Goal: Information Seeking & Learning: Learn about a topic

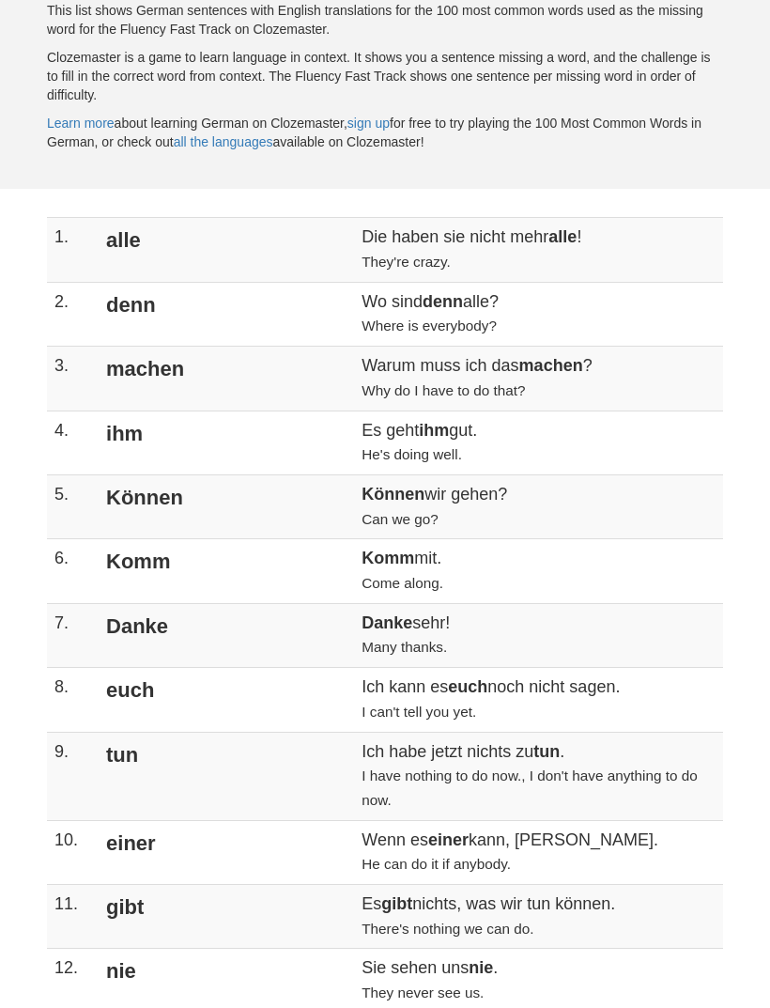
scroll to position [332, 0]
click at [219, 474] on td "Können" at bounding box center [224, 506] width 259 height 64
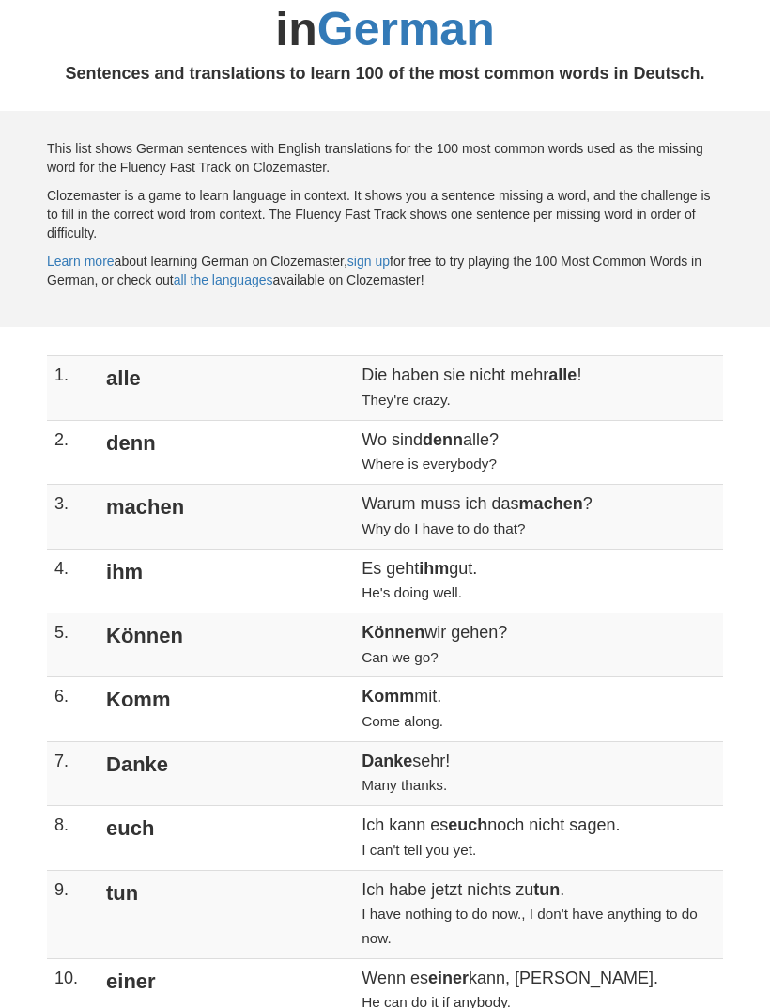
scroll to position [192, 0]
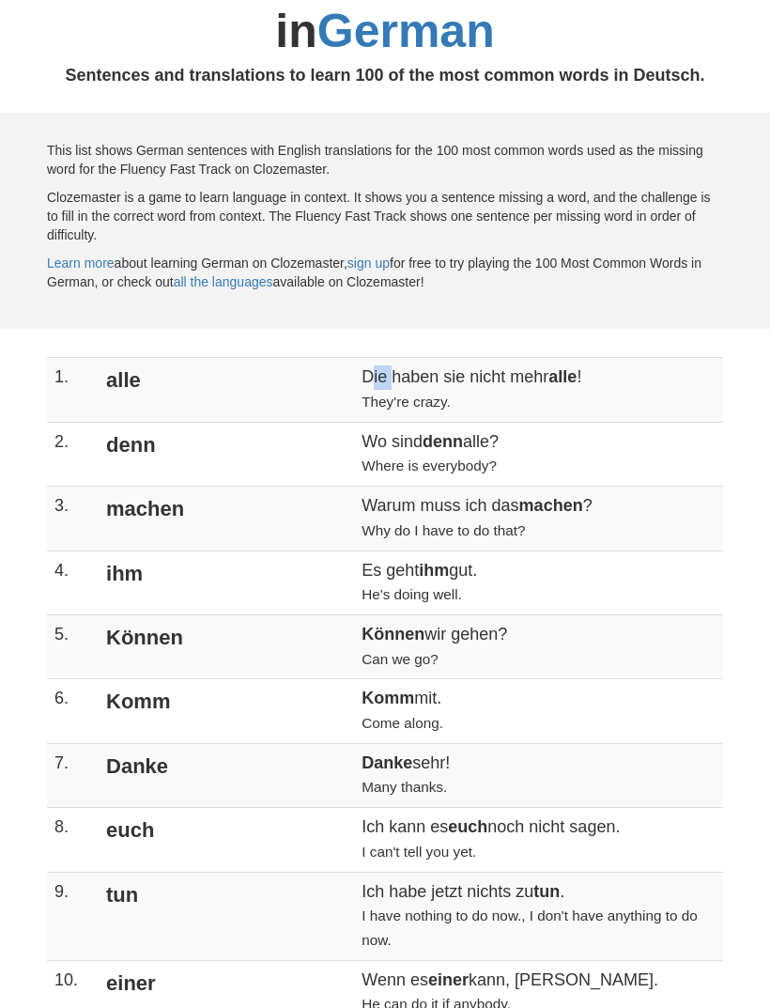
click at [186, 478] on td "denn" at bounding box center [224, 455] width 259 height 64
click at [147, 441] on td "denn" at bounding box center [224, 455] width 259 height 64
click at [218, 578] on td "ihm" at bounding box center [224, 583] width 259 height 64
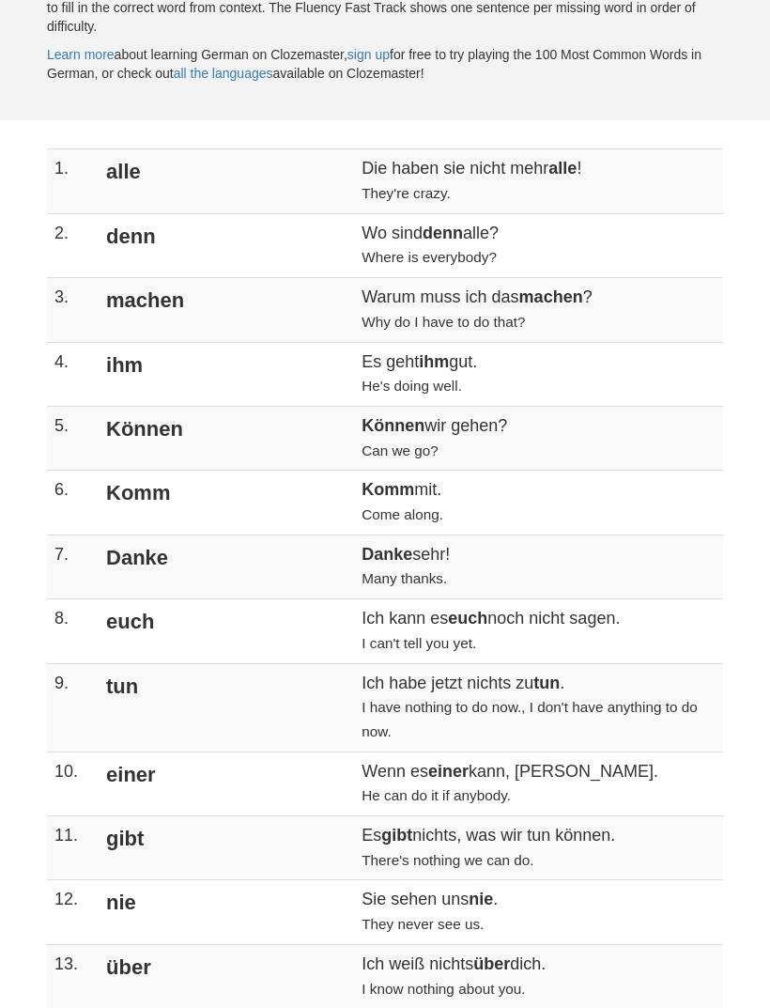
scroll to position [401, 0]
click at [207, 579] on td "Danke" at bounding box center [224, 566] width 259 height 64
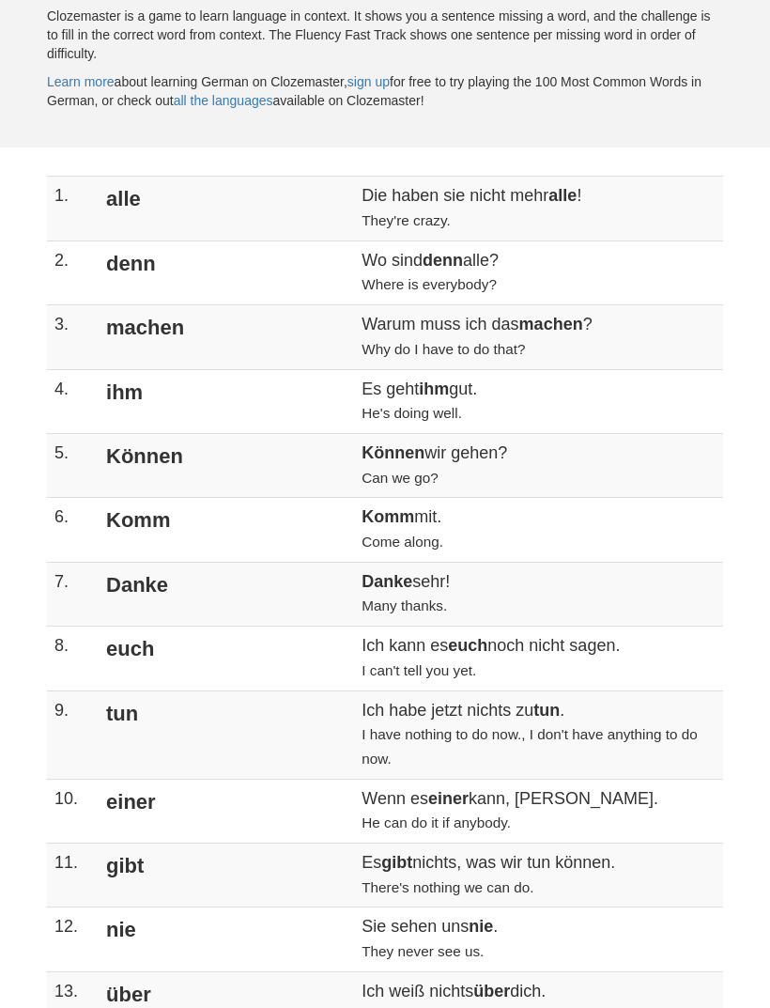
scroll to position [363, 0]
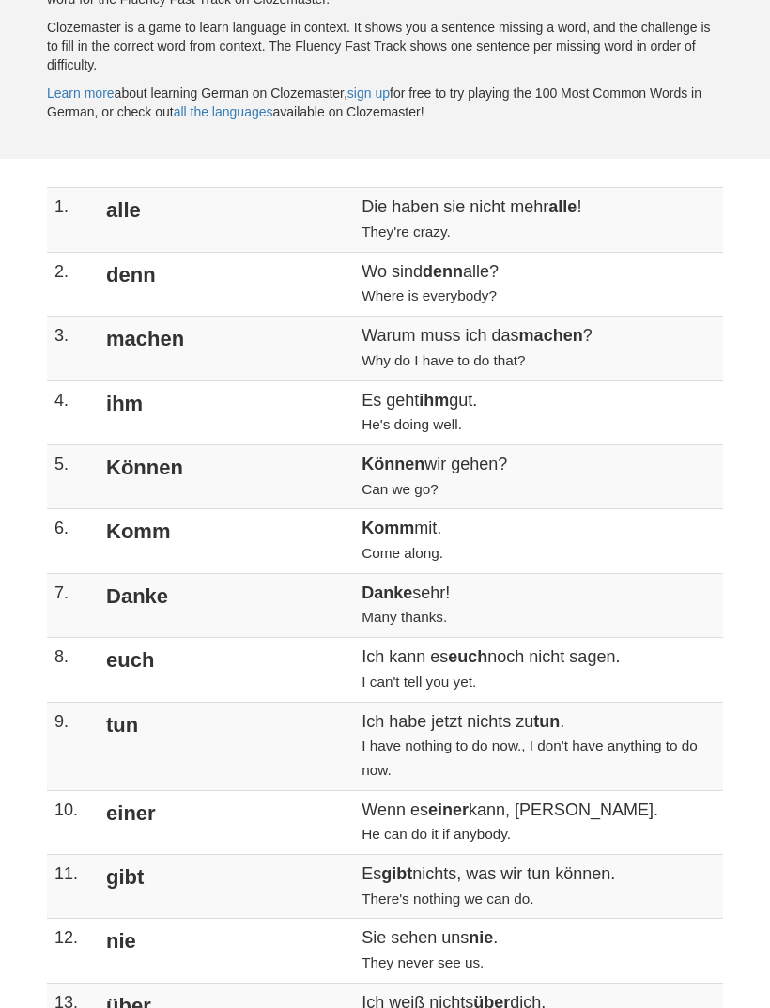
click at [681, 141] on div "This list shows German sentences with English translations for the 100 most com…" at bounding box center [385, 51] width 770 height 216
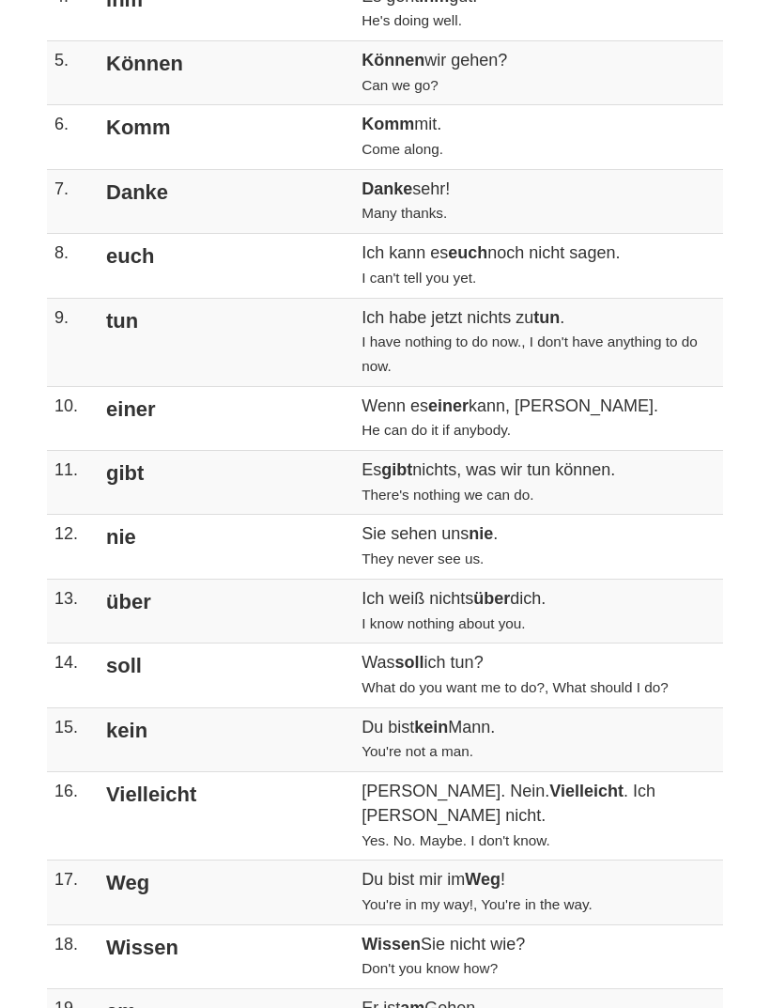
scroll to position [772, 0]
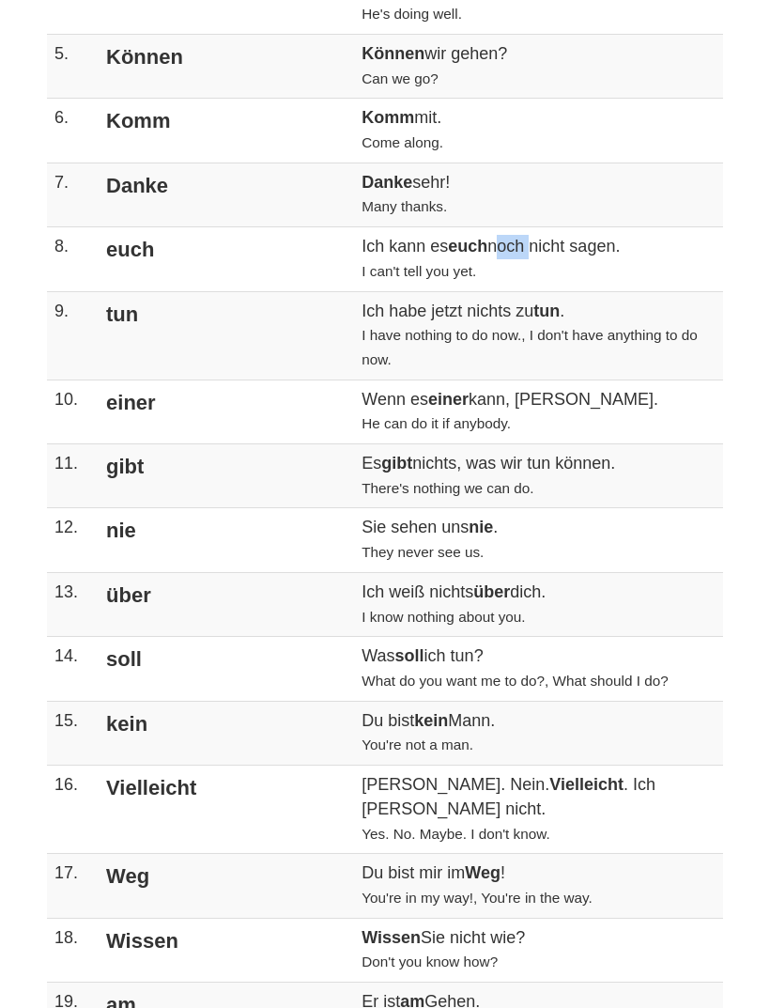
click at [391, 175] on td "Danke sehr! Many thanks." at bounding box center [538, 195] width 369 height 64
click at [369, 167] on td "Danke sehr! Many thanks." at bounding box center [538, 195] width 369 height 64
click at [379, 174] on td "Danke sehr! Many thanks." at bounding box center [538, 195] width 369 height 64
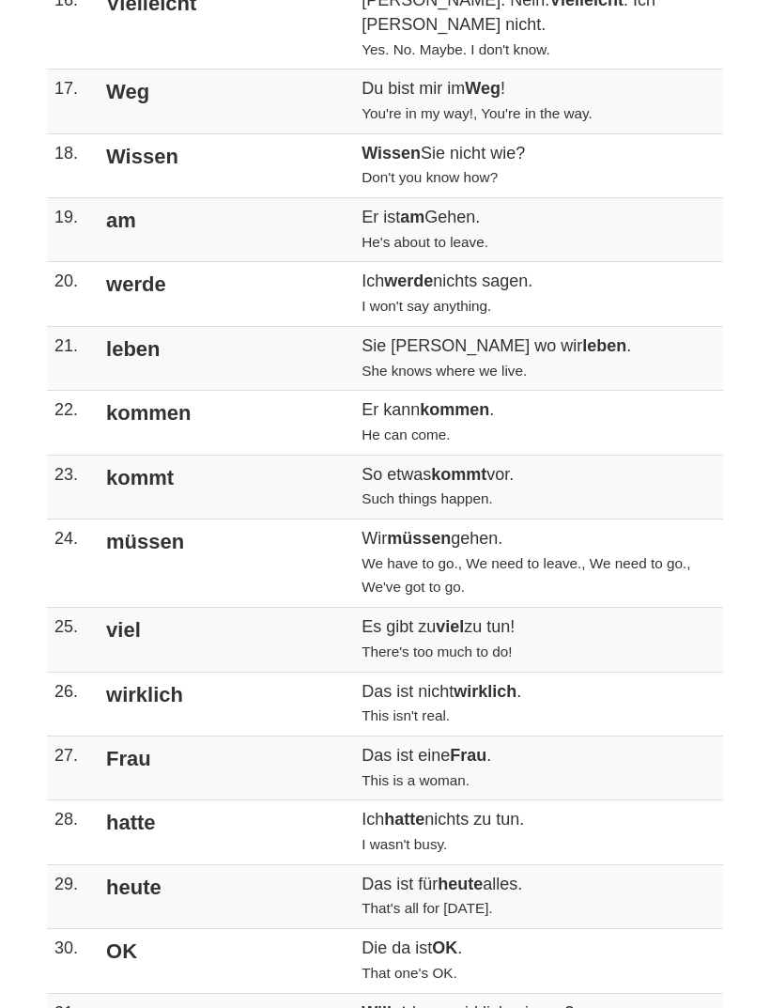
scroll to position [1557, 0]
click at [354, 608] on td "Es gibt zu viel zu tun! There's too much to do!" at bounding box center [538, 640] width 369 height 64
click at [213, 608] on td "viel" at bounding box center [224, 640] width 259 height 64
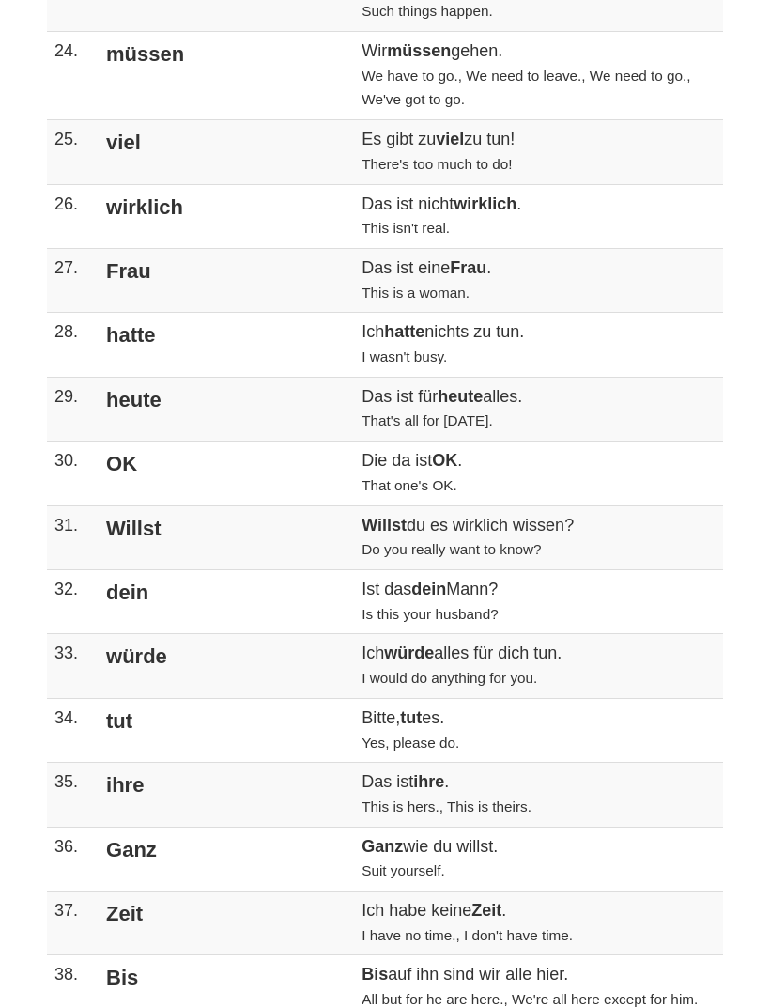
scroll to position [2039, 0]
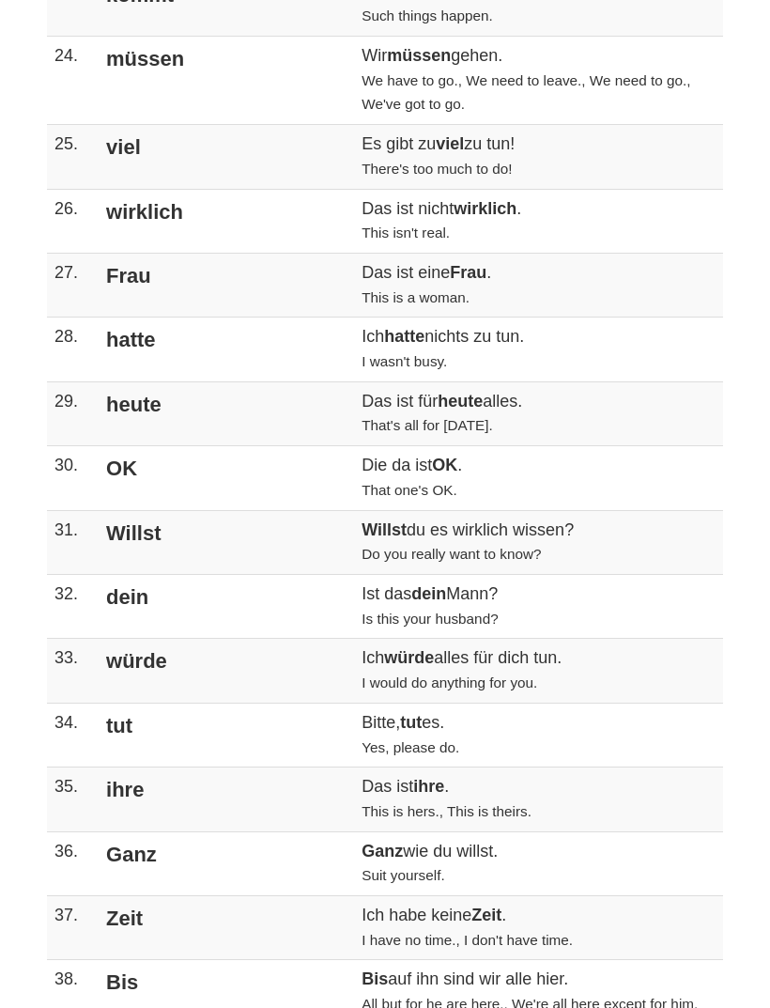
click at [147, 768] on td "ihre" at bounding box center [224, 800] width 259 height 64
click at [367, 640] on td "Ich würde alles für dich tun. I would do anything for you." at bounding box center [538, 672] width 369 height 64
click at [175, 768] on td "ihre" at bounding box center [224, 800] width 259 height 64
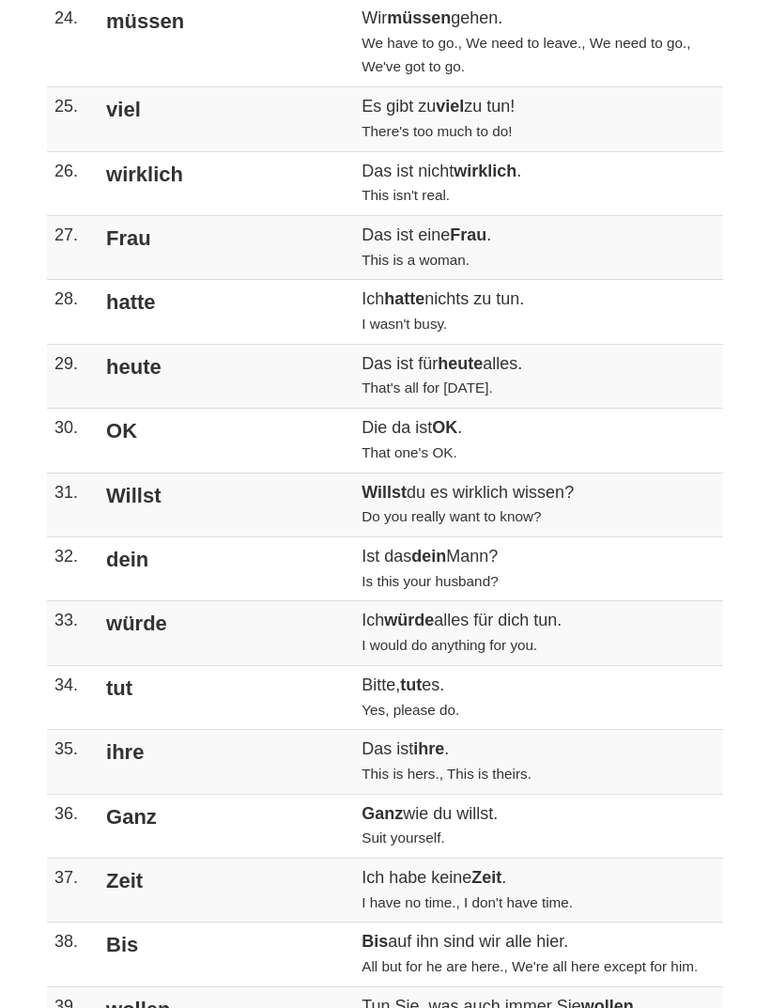
scroll to position [2078, 0]
click at [190, 600] on td "würde" at bounding box center [224, 632] width 259 height 64
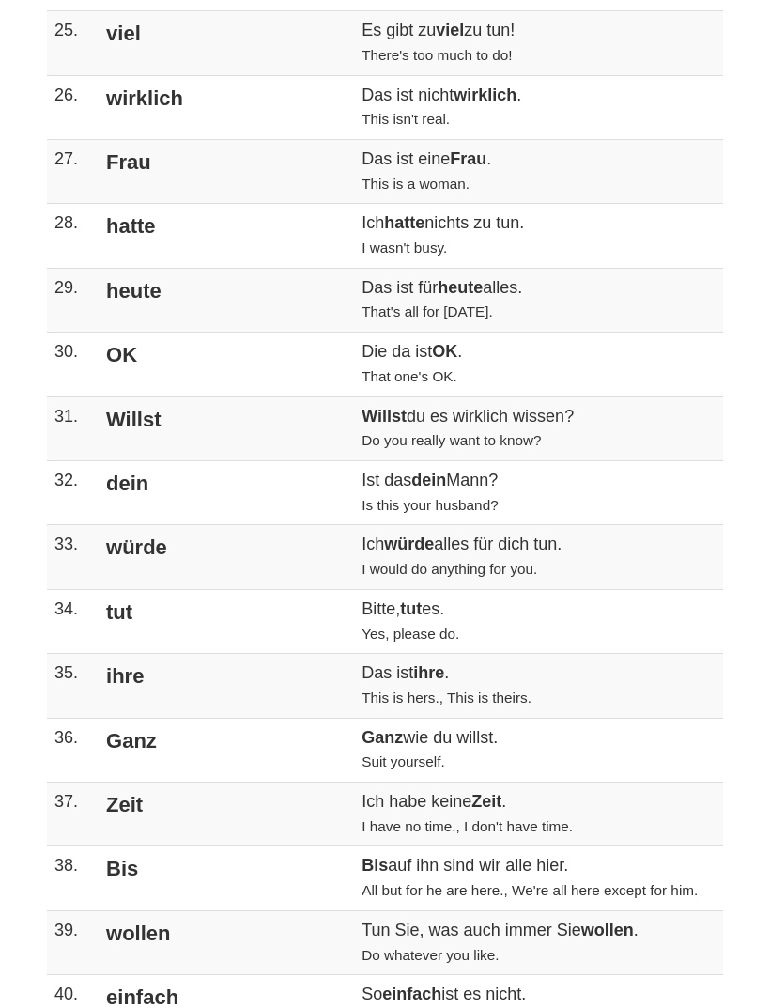
scroll to position [2155, 0]
click at [354, 653] on td "Das ist ihre . This is hers., This is theirs." at bounding box center [538, 685] width 369 height 64
click at [184, 653] on td "ihre" at bounding box center [224, 685] width 259 height 64
click at [171, 653] on td "ihre" at bounding box center [224, 685] width 259 height 64
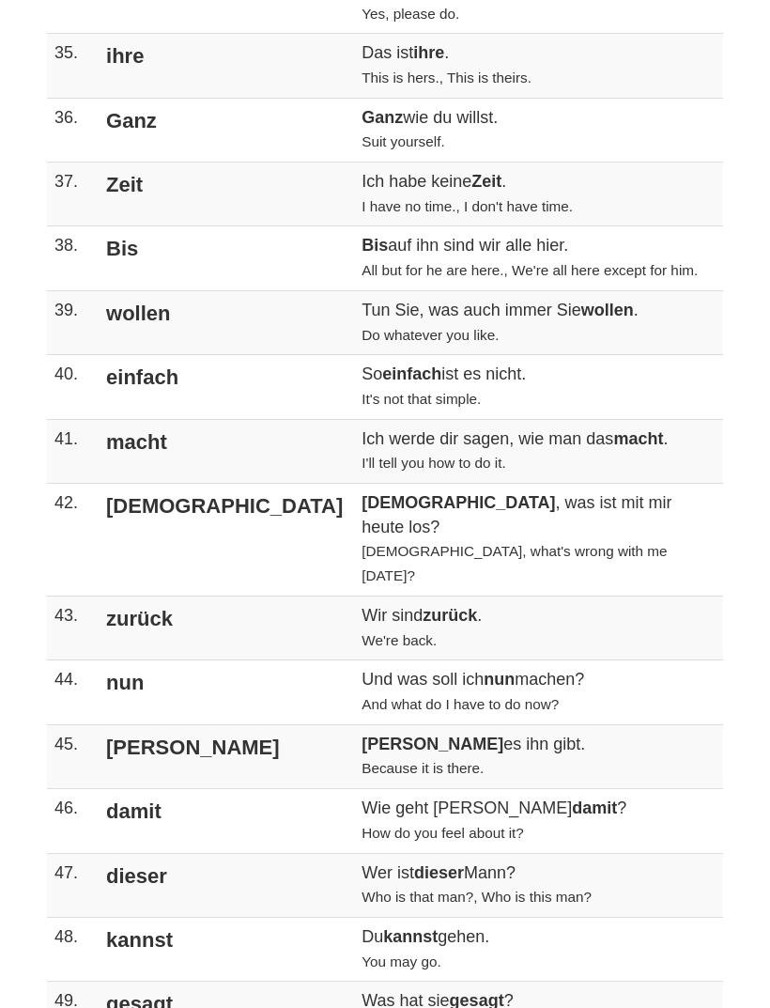
scroll to position [2749, 0]
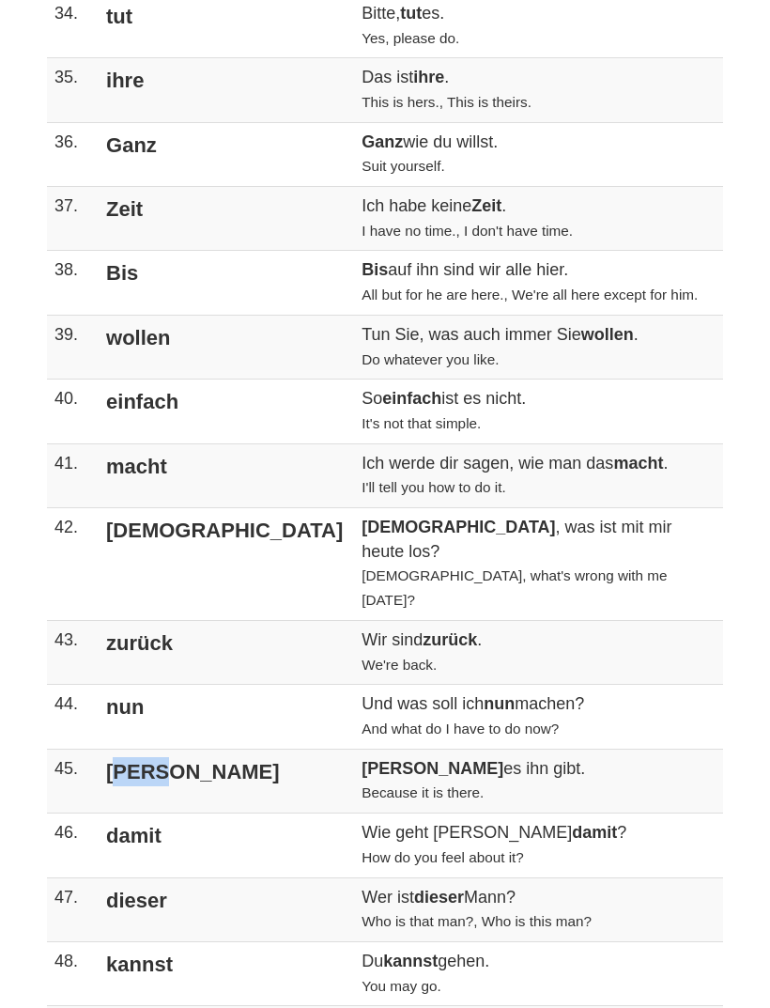
click at [72, 685] on td "44." at bounding box center [71, 717] width 48 height 64
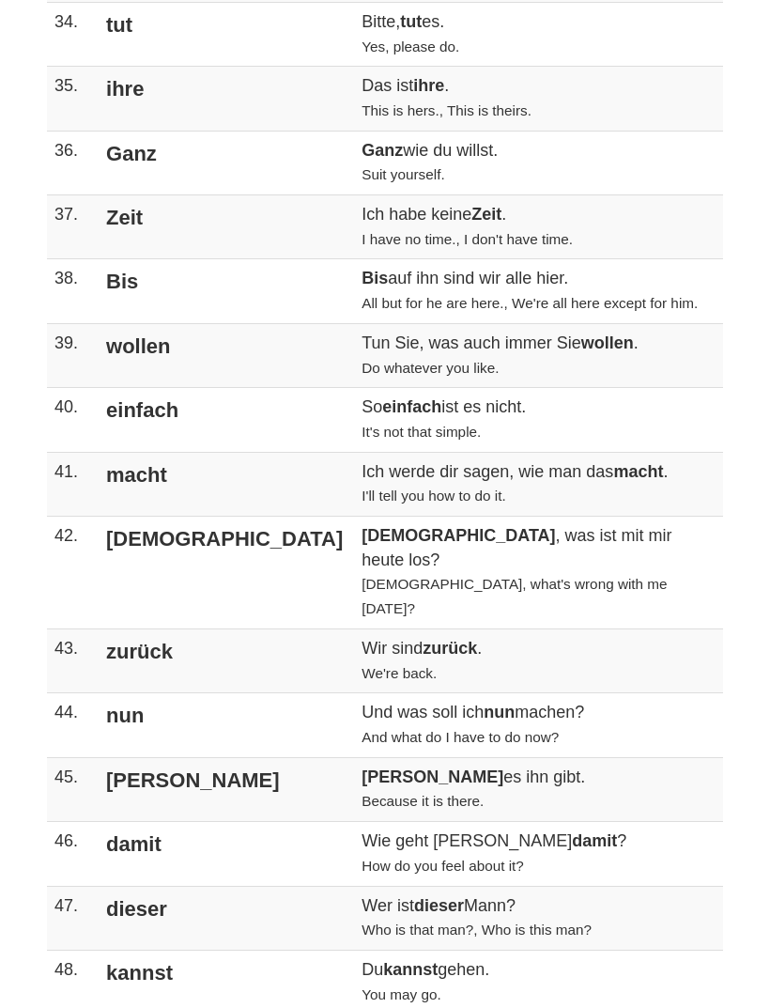
scroll to position [2743, 0]
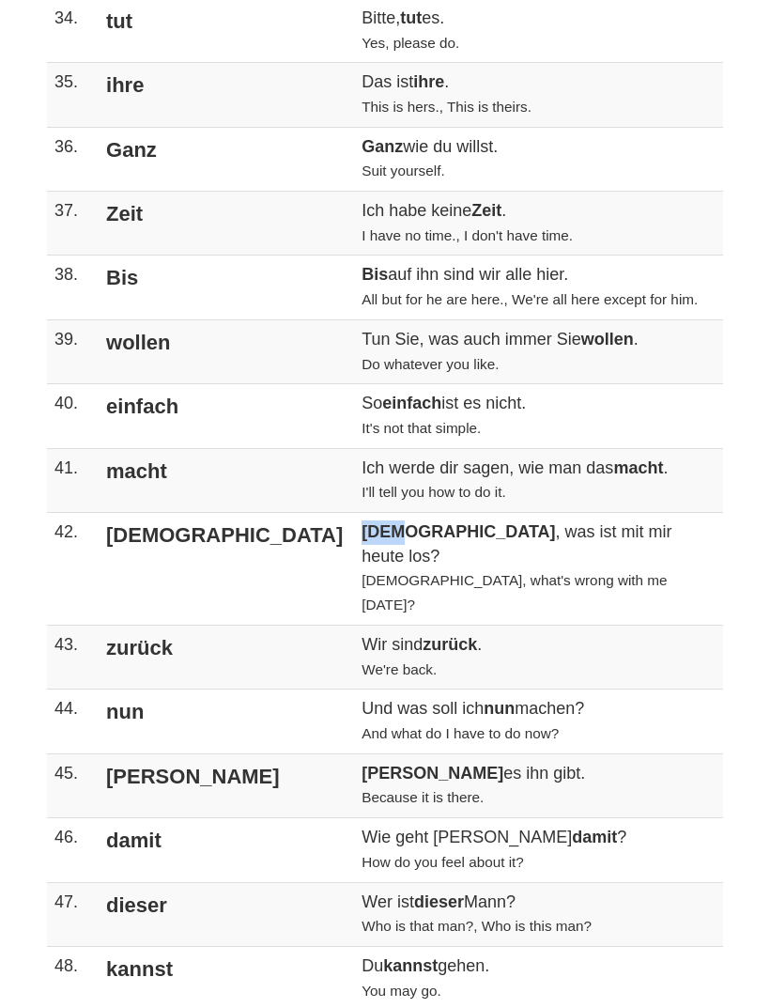
click at [164, 449] on td "macht" at bounding box center [224, 481] width 259 height 64
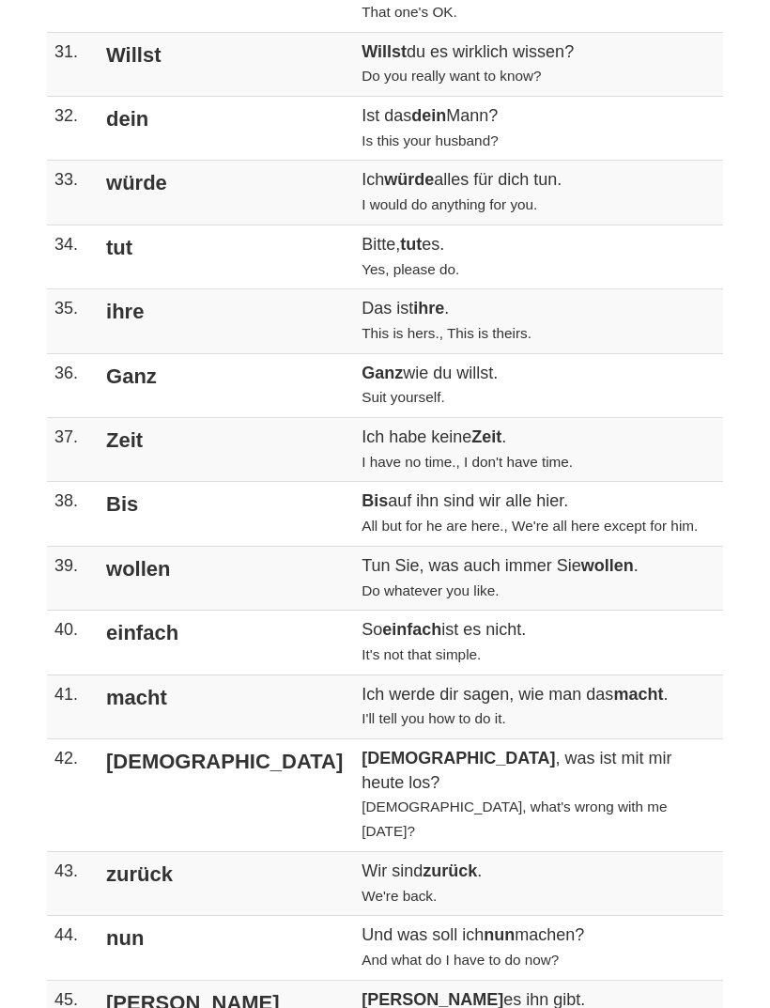
scroll to position [2514, 0]
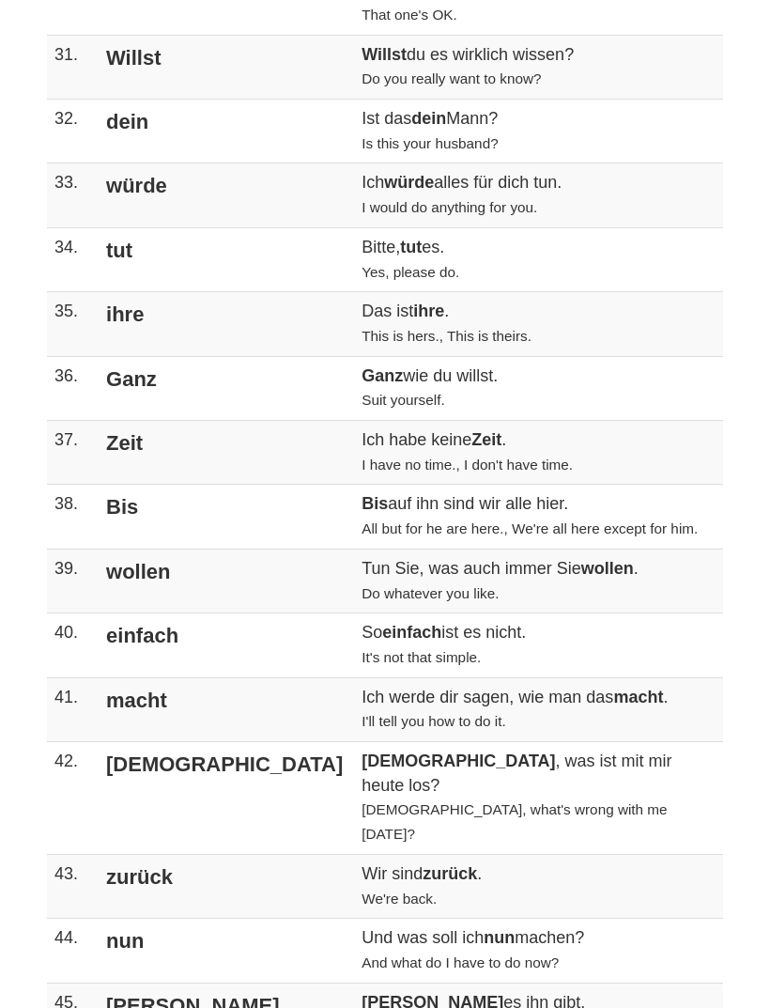
click at [91, 549] on td "39." at bounding box center [71, 581] width 48 height 64
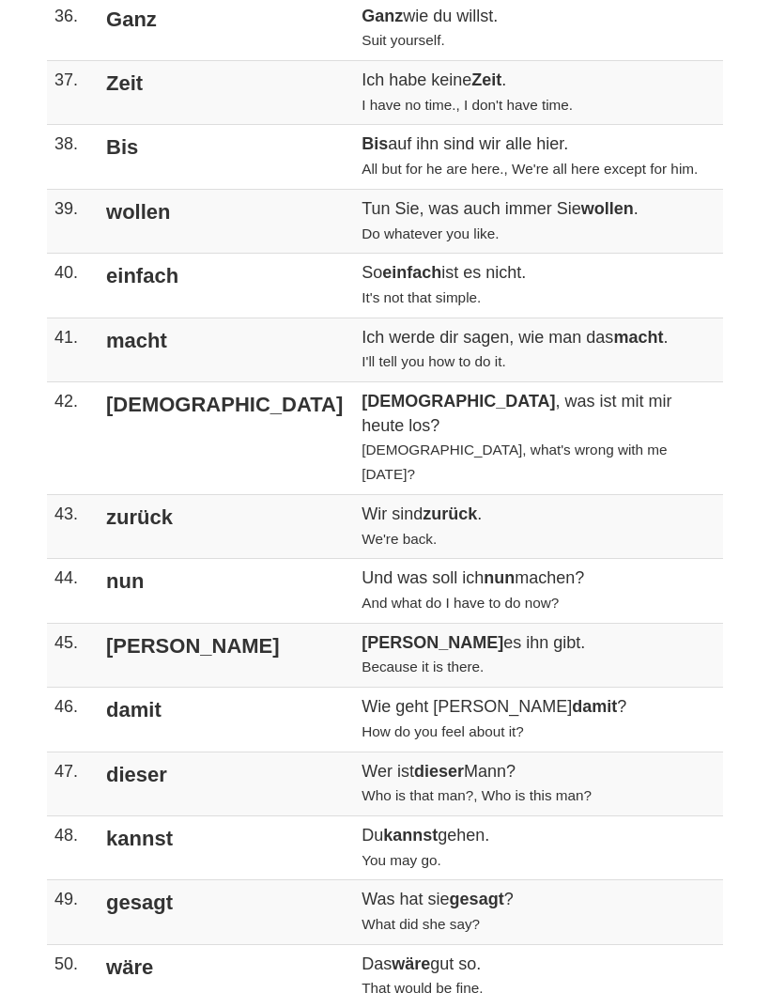
scroll to position [2876, 0]
click at [193, 558] on td "nun" at bounding box center [224, 590] width 259 height 64
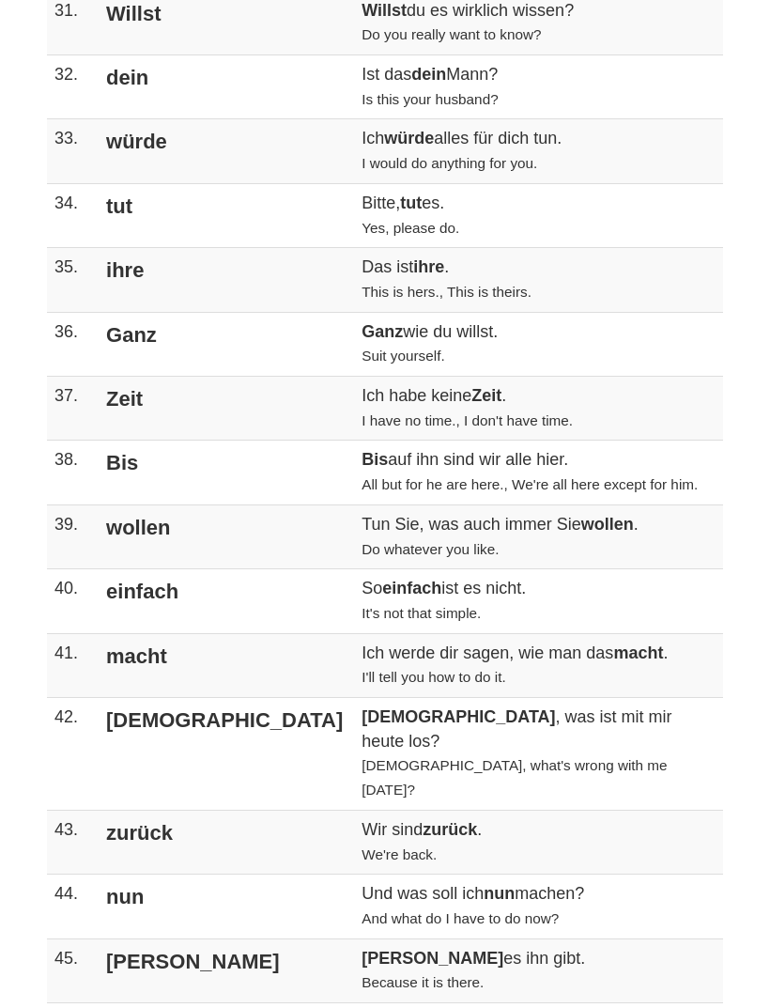
scroll to position [2570, 0]
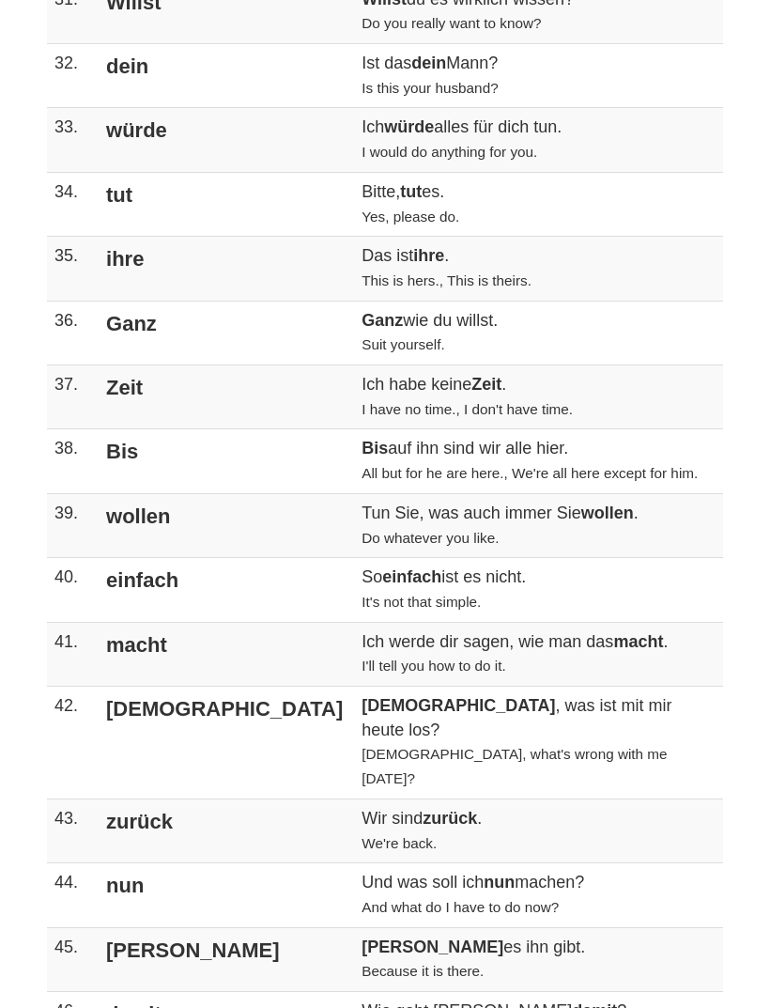
copy td "So einfach ist es nicht."
click at [172, 798] on td "zurück" at bounding box center [224, 830] width 259 height 64
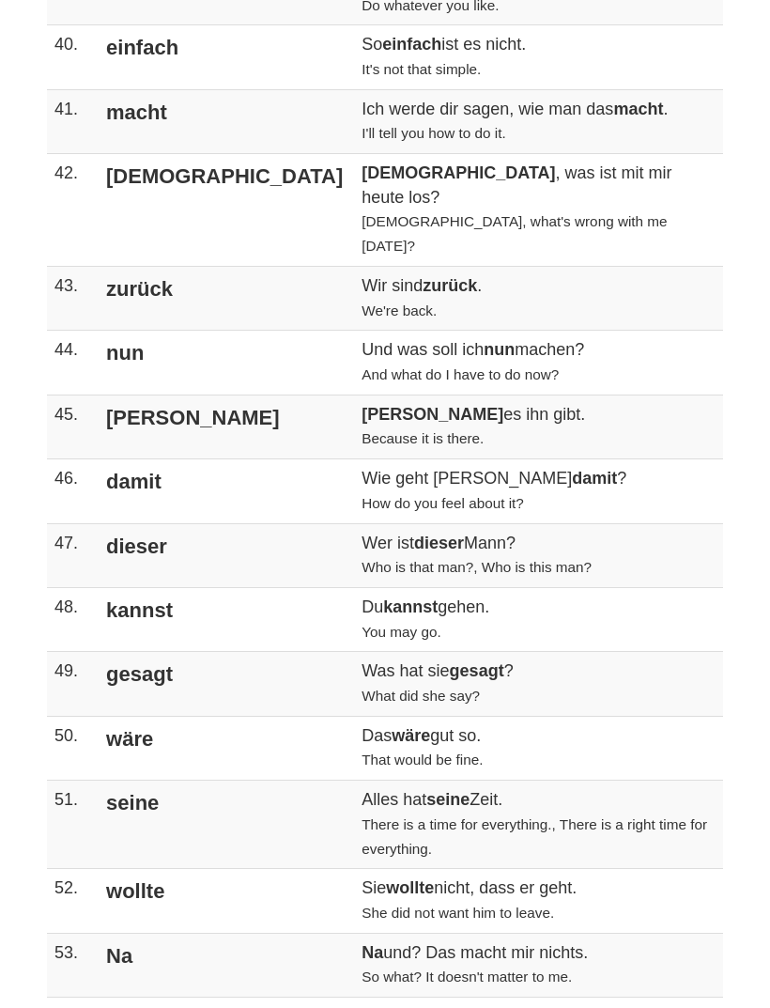
scroll to position [3101, 0]
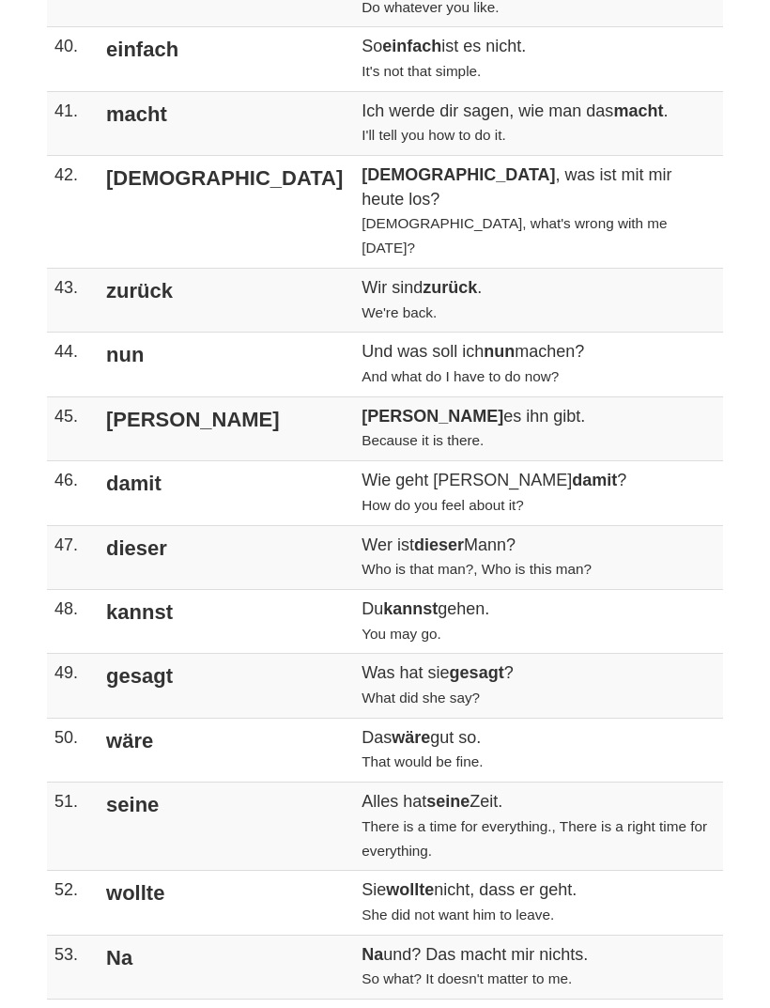
click at [564, 332] on td "Und was soll ich nun [PERSON_NAME]? And what do I have to do now?" at bounding box center [538, 364] width 369 height 64
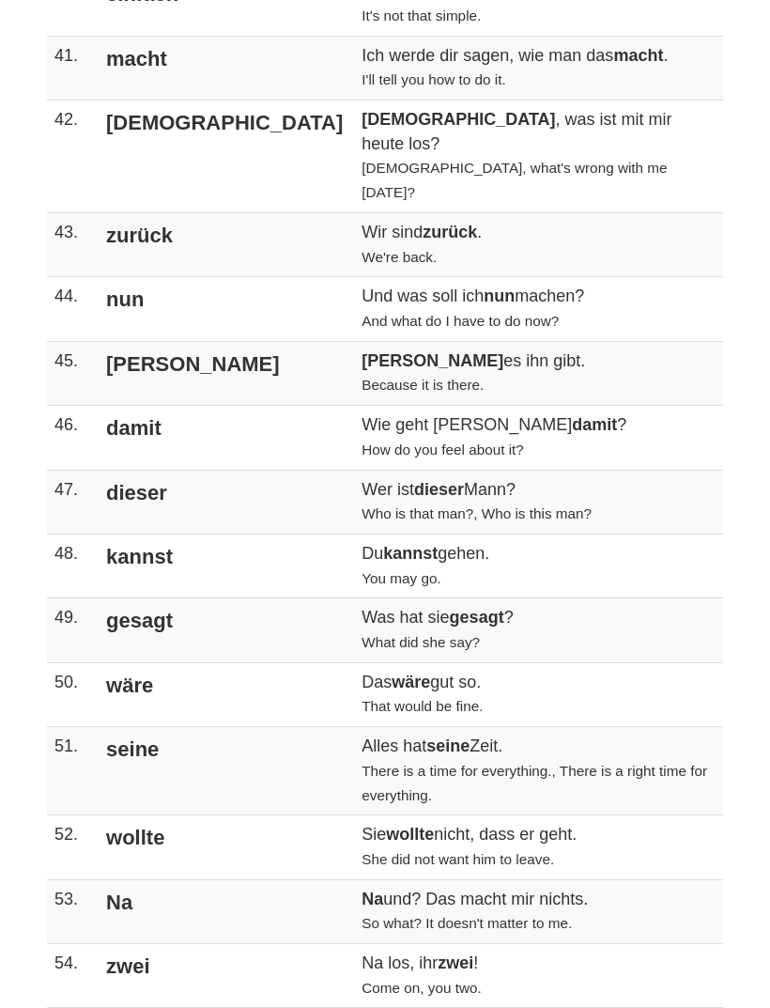
scroll to position [3159, 0]
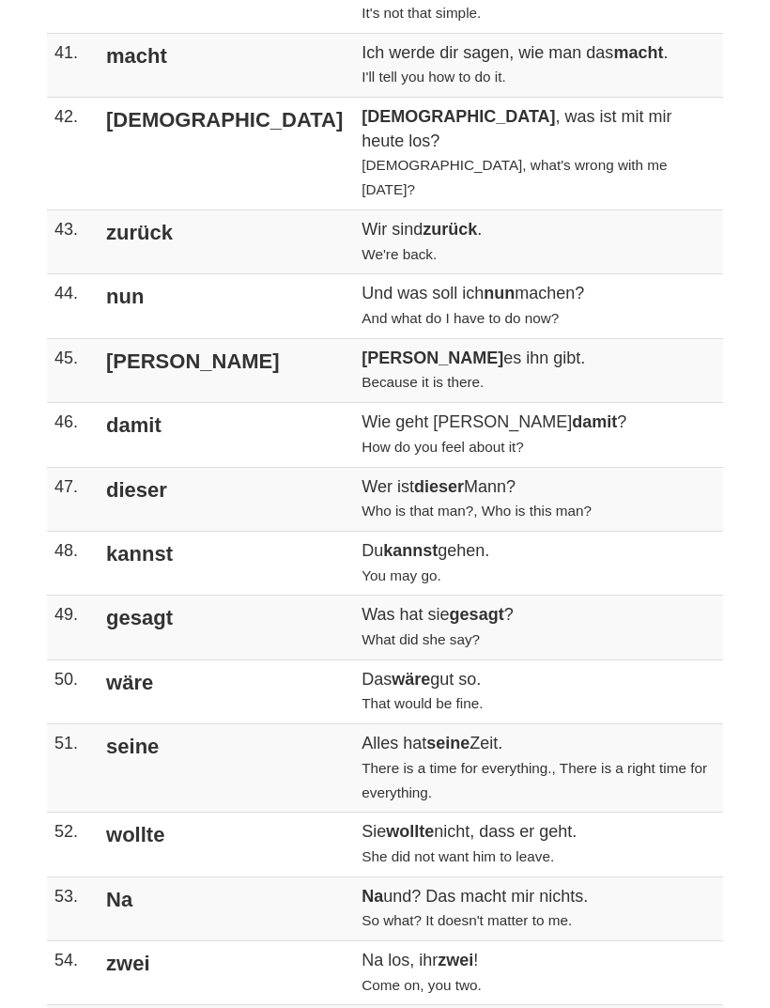
click at [529, 404] on td "Wie geht [PERSON_NAME] damit ? How do you feel about it?" at bounding box center [538, 436] width 369 height 64
click at [508, 404] on td "Wie geht [PERSON_NAME] damit ? How do you feel about it?" at bounding box center [538, 436] width 369 height 64
click at [127, 404] on td "damit" at bounding box center [224, 436] width 259 height 64
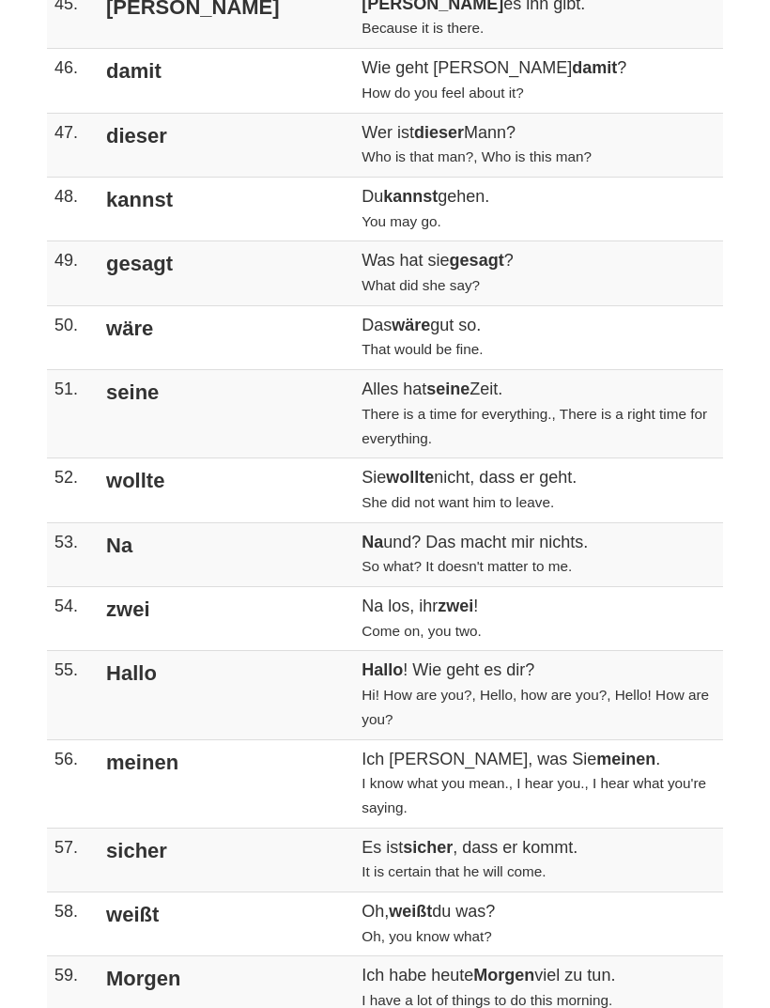
scroll to position [3516, 0]
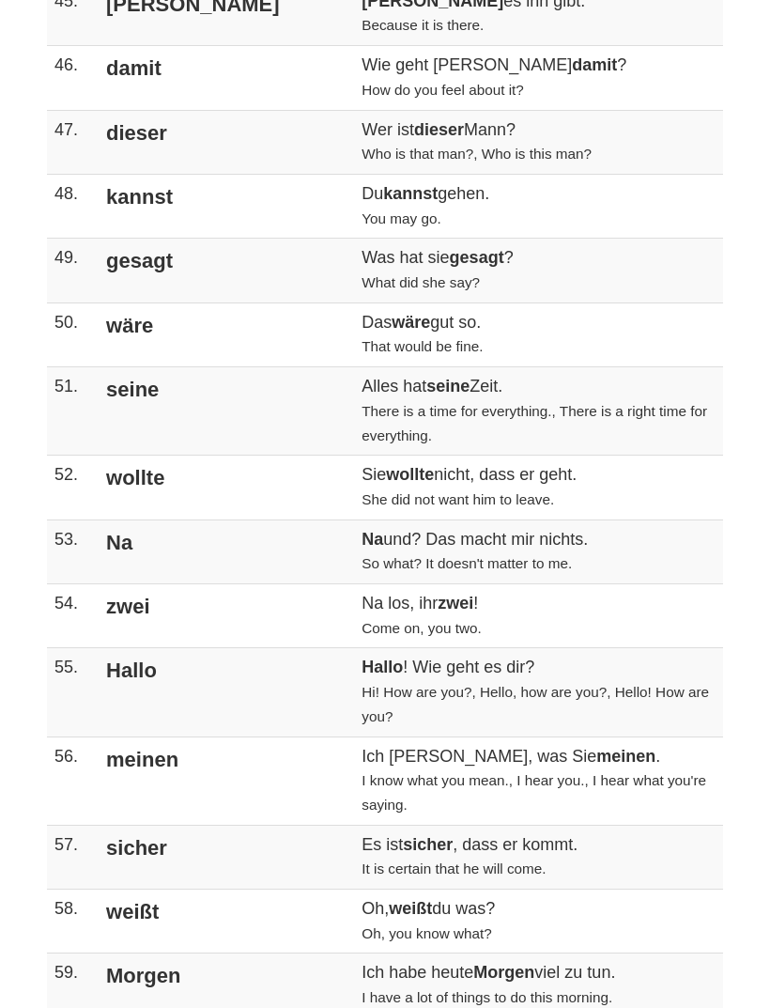
click at [389, 303] on td "Das [PERSON_NAME] gut so. That would be fine." at bounding box center [538, 335] width 369 height 64
click at [191, 303] on td "wäre" at bounding box center [224, 335] width 259 height 64
click at [447, 303] on td "Das [PERSON_NAME] gut so. That would be fine." at bounding box center [538, 335] width 369 height 64
click at [491, 303] on td "Das [PERSON_NAME] gut so. That would be fine." at bounding box center [538, 335] width 369 height 64
click at [423, 303] on td "Das [PERSON_NAME] gut so. That would be fine." at bounding box center [538, 335] width 369 height 64
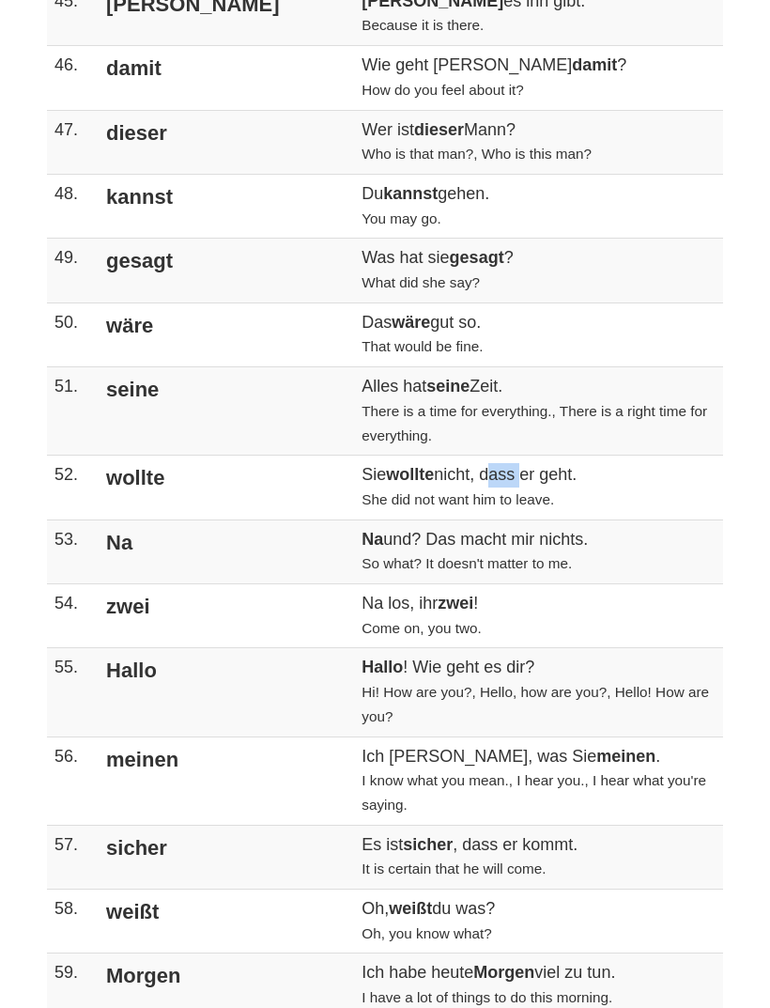
click at [464, 303] on td "Das [PERSON_NAME] gut so. That would be fine." at bounding box center [538, 335] width 369 height 64
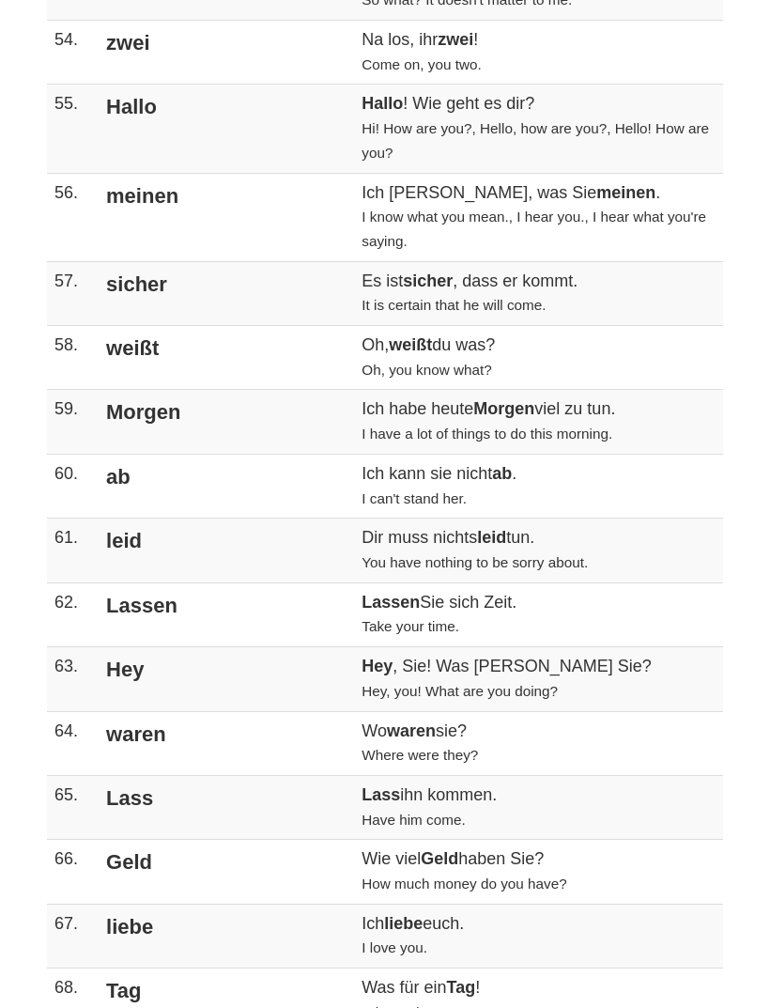
scroll to position [4082, 0]
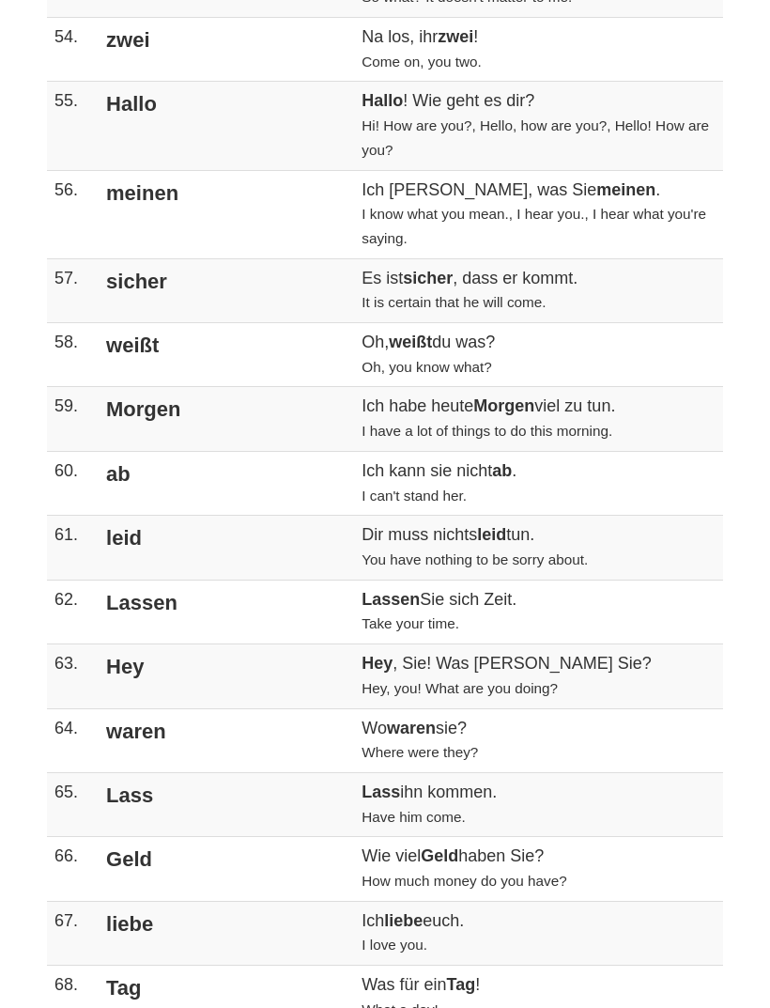
click at [90, 580] on td "62." at bounding box center [71, 612] width 48 height 64
click at [125, 645] on td "Hey" at bounding box center [224, 677] width 259 height 64
click at [179, 709] on td "waren" at bounding box center [224, 741] width 259 height 64
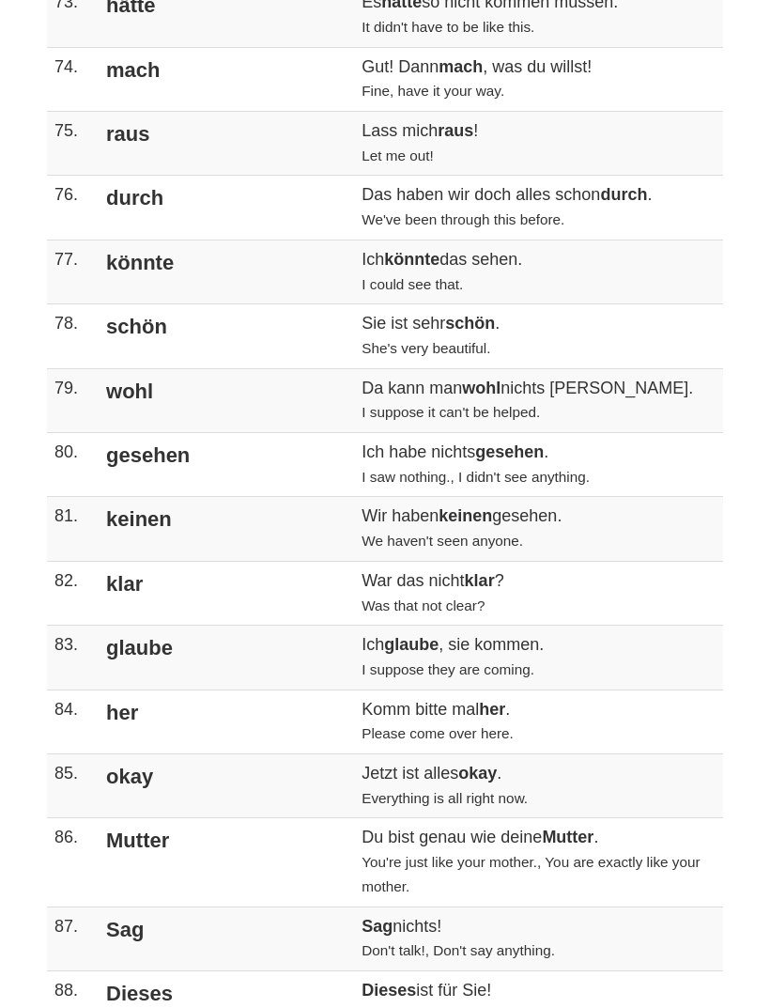
scroll to position [5386, 0]
click at [165, 497] on td "keinen" at bounding box center [224, 529] width 259 height 64
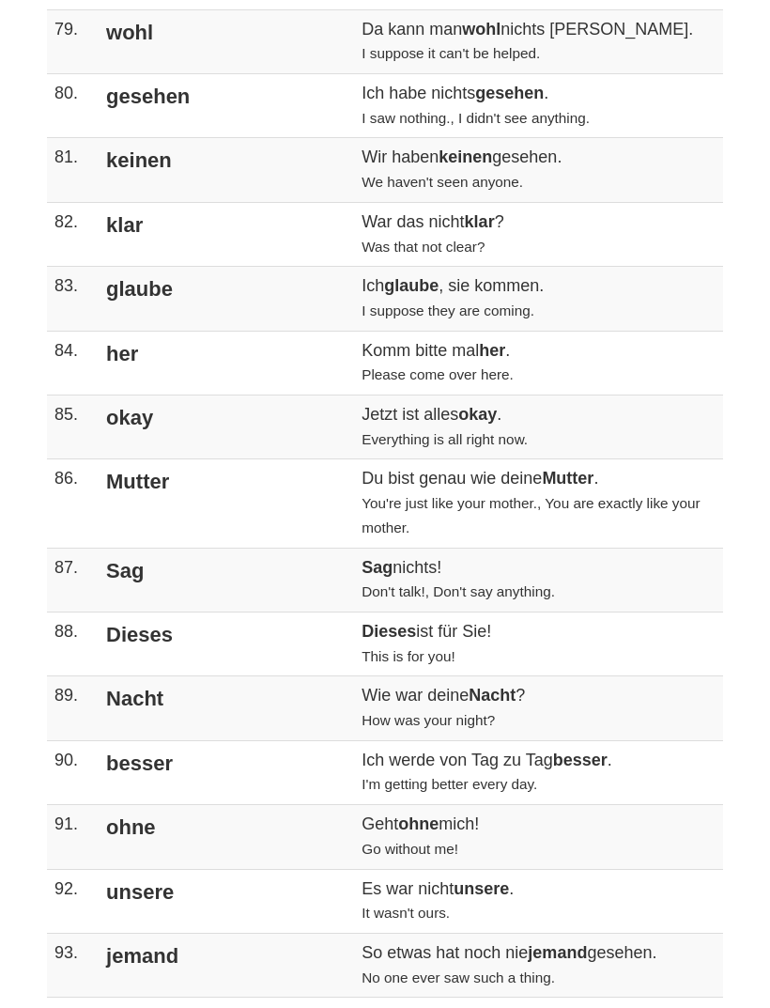
scroll to position [5752, 0]
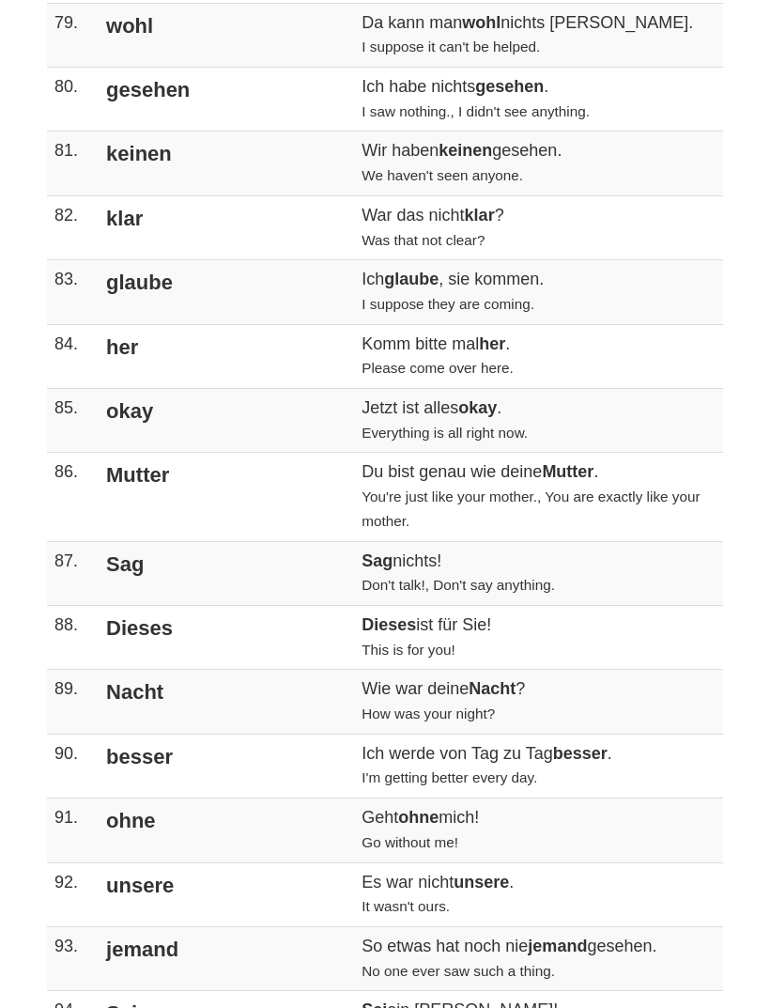
click at [138, 927] on td "jemand" at bounding box center [224, 959] width 259 height 64
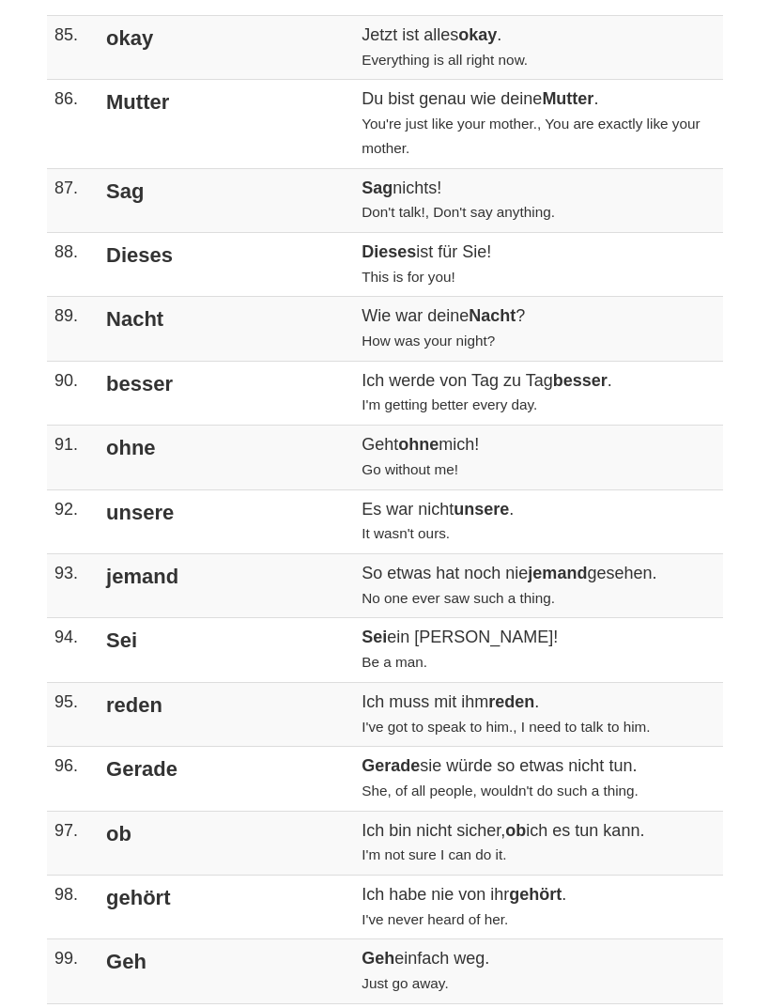
scroll to position [6133, 0]
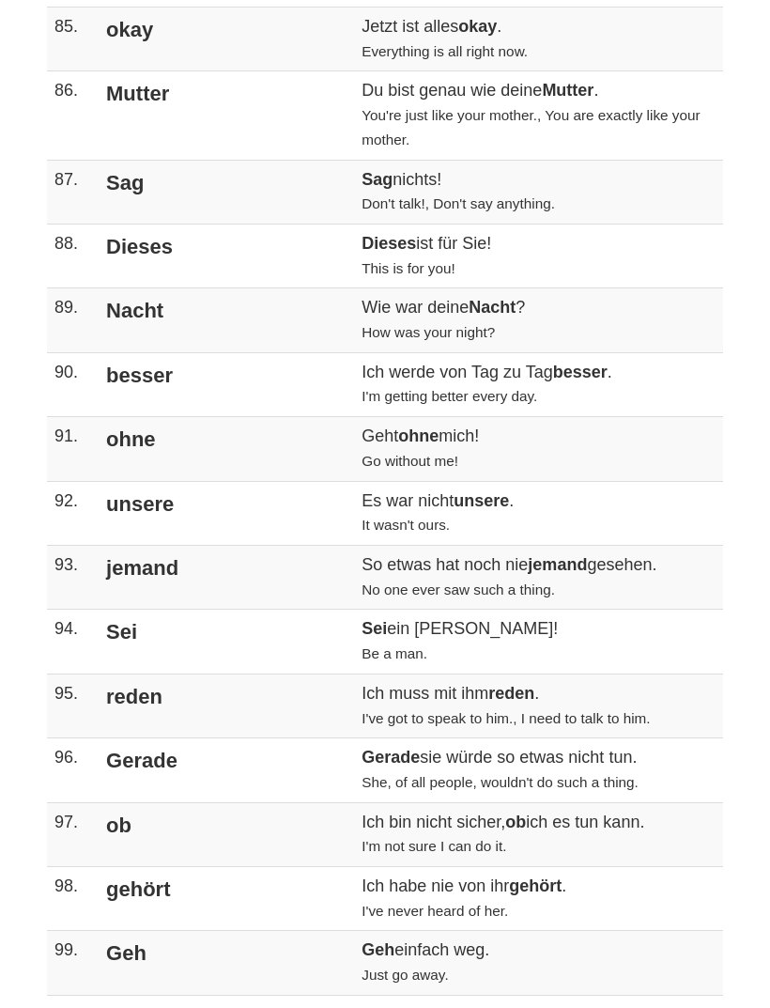
click at [223, 673] on td "reden" at bounding box center [224, 705] width 259 height 64
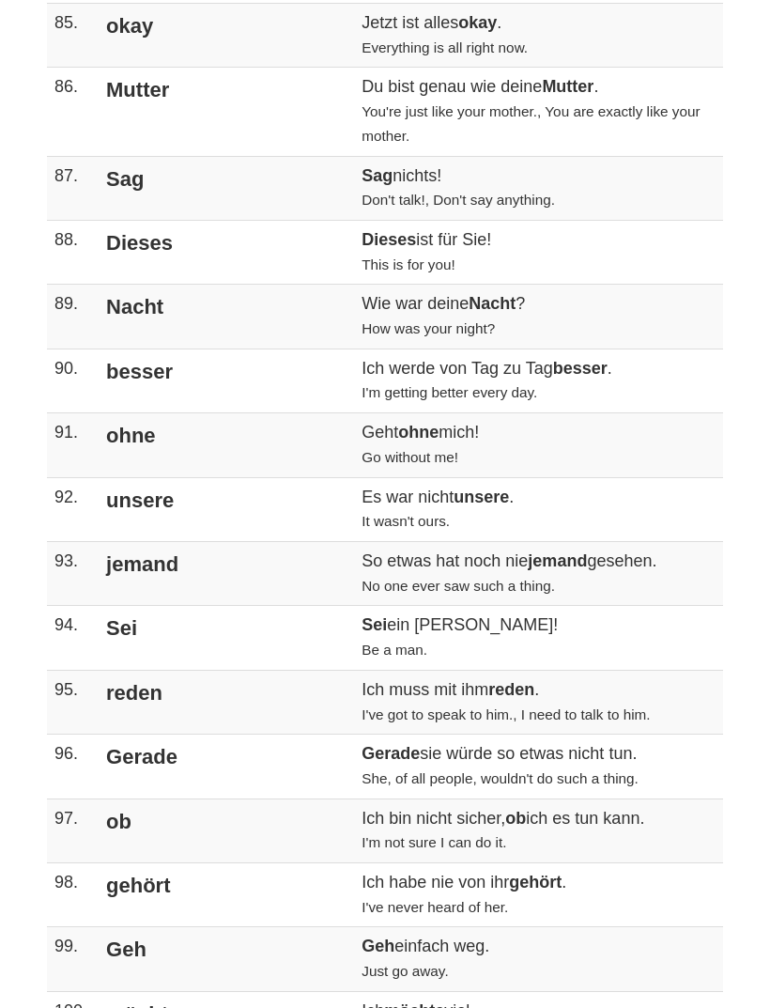
scroll to position [6143, 0]
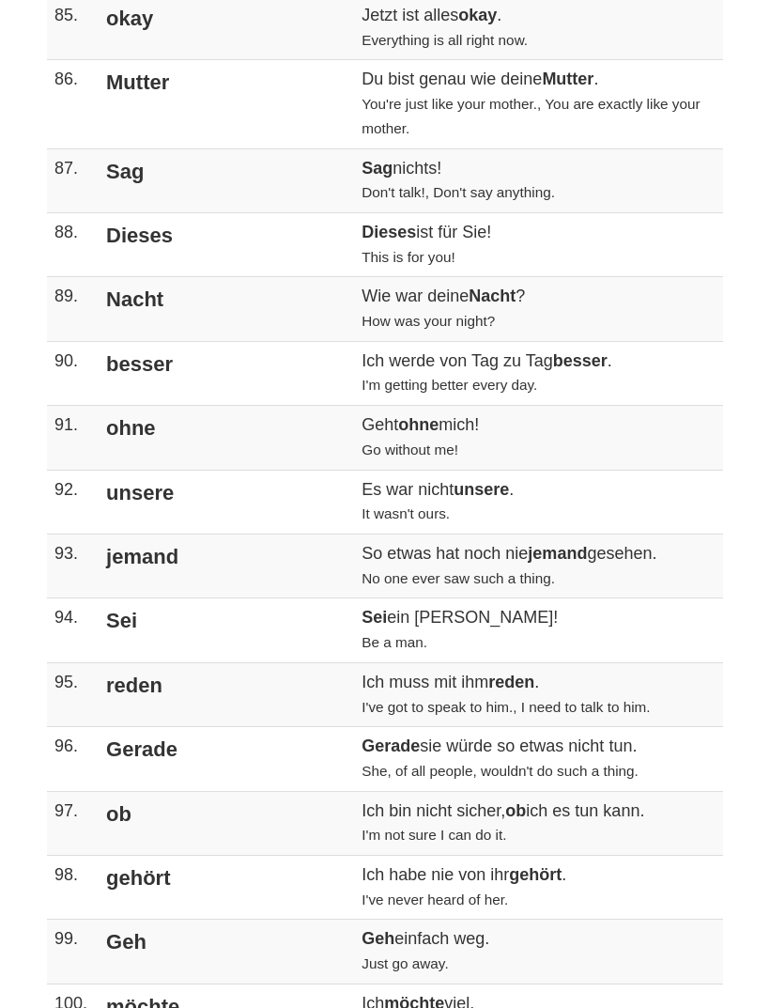
click at [677, 857] on td "Ich habe nie von ihr gehört . I've never heard of her." at bounding box center [538, 889] width 369 height 64
click at [362, 827] on small "I'm not sure I can do it." at bounding box center [434, 835] width 145 height 16
click at [354, 857] on td "Ich habe nie von ihr gehört . I've never heard of her." at bounding box center [538, 889] width 369 height 64
click at [197, 792] on td "ob" at bounding box center [224, 824] width 259 height 64
click at [505, 802] on strong "ob" at bounding box center [515, 811] width 21 height 19
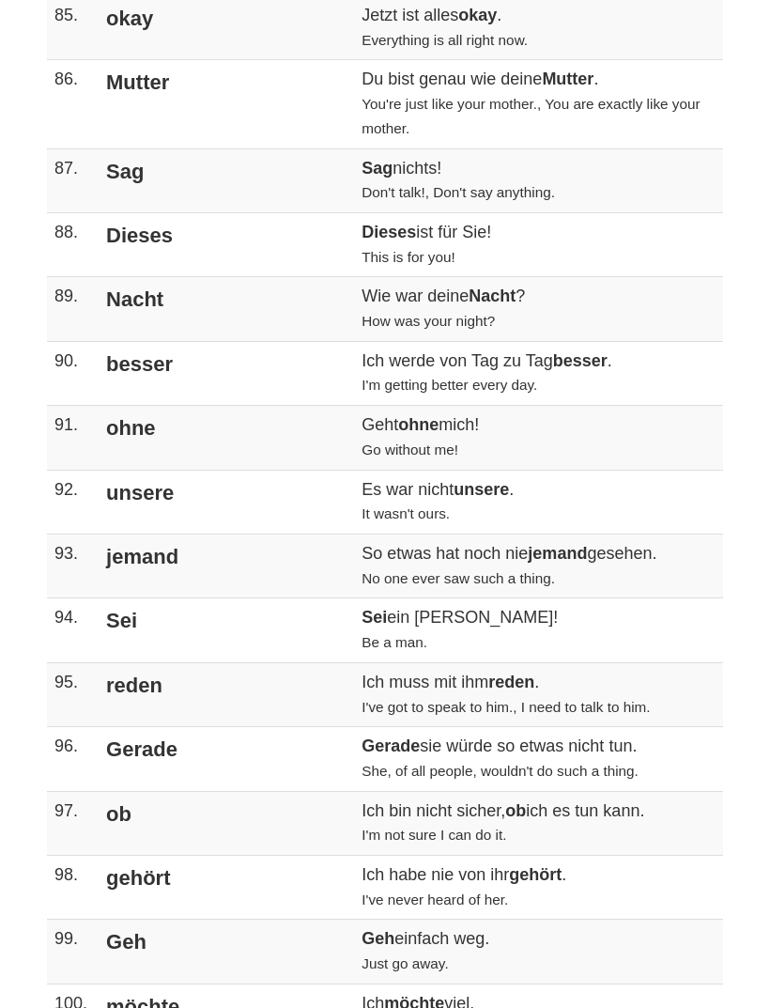
click at [174, 920] on td "Geh" at bounding box center [224, 952] width 259 height 64
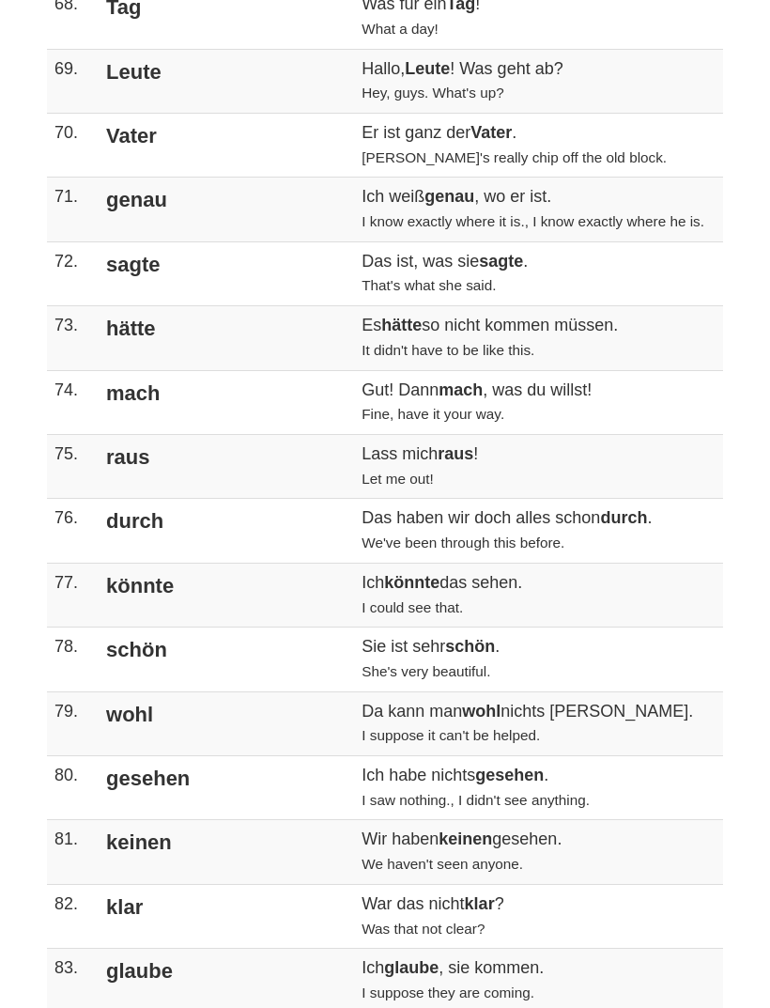
scroll to position [5042, 0]
